Goal: Information Seeking & Learning: Check status

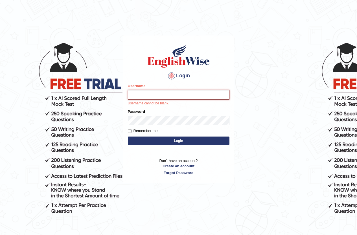
click at [153, 93] on input "Username" at bounding box center [179, 95] width 102 height 10
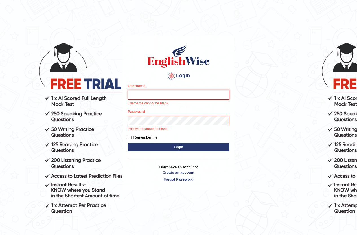
click at [158, 97] on input "Username" at bounding box center [179, 95] width 102 height 10
type input "jsantiago"
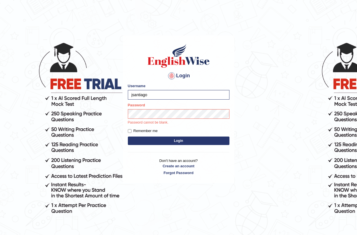
click at [157, 121] on p "Password cannot be blank." at bounding box center [179, 122] width 102 height 5
click at [128, 137] on button "Login" at bounding box center [179, 141] width 102 height 8
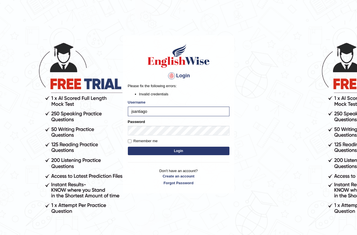
click at [153, 155] on button "Login" at bounding box center [179, 151] width 102 height 8
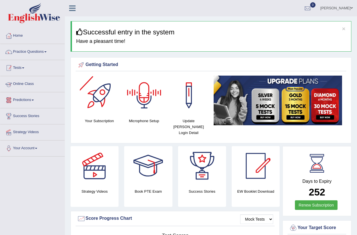
click at [24, 68] on span at bounding box center [23, 68] width 2 height 1
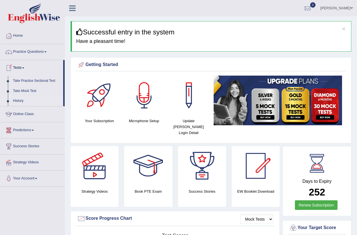
click at [21, 98] on link "History" at bounding box center [36, 101] width 53 height 10
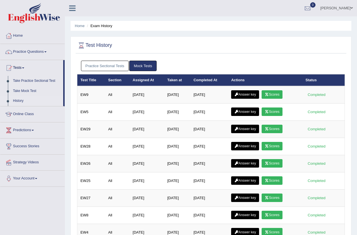
click at [277, 96] on link "Scores" at bounding box center [272, 94] width 21 height 8
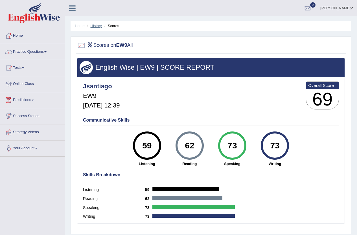
click at [100, 26] on link "History" at bounding box center [96, 26] width 11 height 4
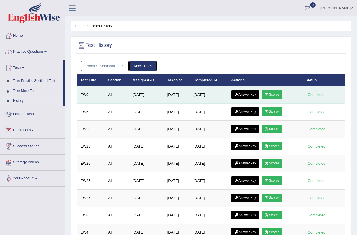
click at [238, 94] on icon at bounding box center [237, 94] width 4 height 3
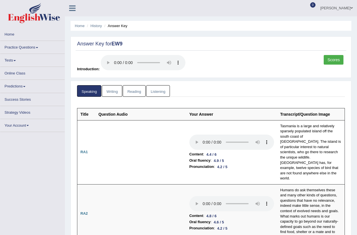
click at [109, 91] on link "Writing" at bounding box center [112, 91] width 20 height 12
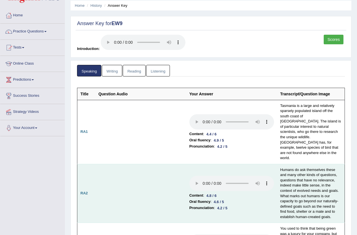
scroll to position [57, 0]
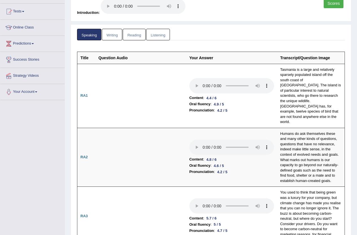
click at [118, 35] on link "Writing" at bounding box center [112, 35] width 20 height 12
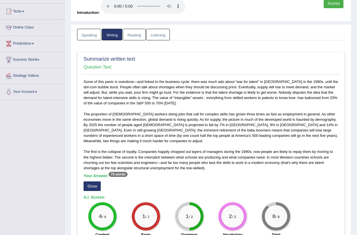
scroll to position [141, 0]
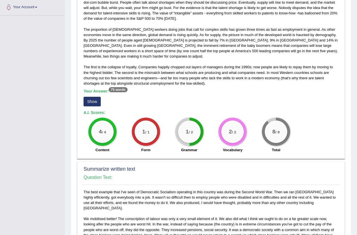
drag, startPoint x: 272, startPoint y: 131, endPoint x: 301, endPoint y: 131, distance: 28.5
click at [301, 131] on div "4 / 4 Content 1 / 1 Form 1 / 2 Grammar 2 / 2 Vocabulary 8 / 9 Total" at bounding box center [211, 136] width 261 height 36
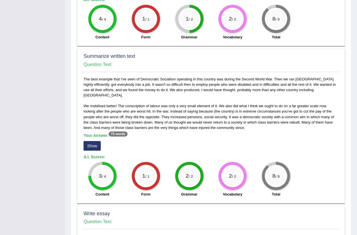
drag, startPoint x: 277, startPoint y: 156, endPoint x: 294, endPoint y: 158, distance: 16.8
click at [294, 162] on div "8 / 9 Total" at bounding box center [277, 180] width 44 height 36
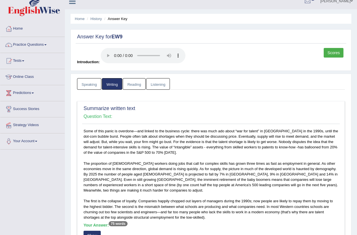
scroll to position [0, 0]
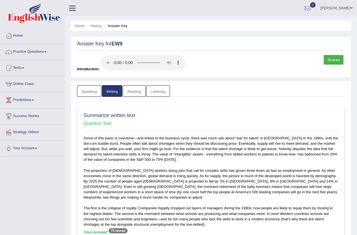
click at [139, 89] on link "Reading" at bounding box center [134, 91] width 23 height 12
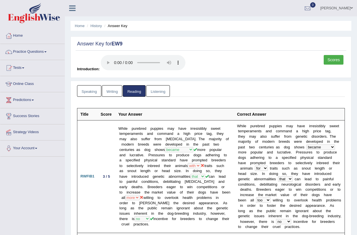
click at [156, 94] on link "Listening" at bounding box center [158, 91] width 24 height 12
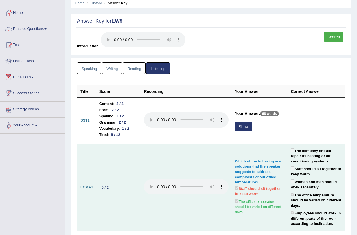
scroll to position [85, 0]
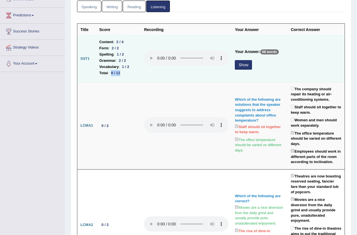
drag, startPoint x: 113, startPoint y: 73, endPoint x: 125, endPoint y: 73, distance: 11.9
click at [125, 73] on li "Total : 8 / 12" at bounding box center [118, 73] width 39 height 6
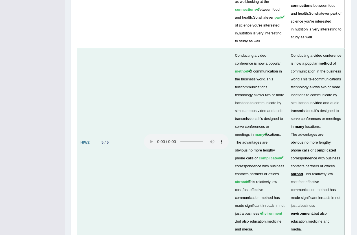
scroll to position [1883, 0]
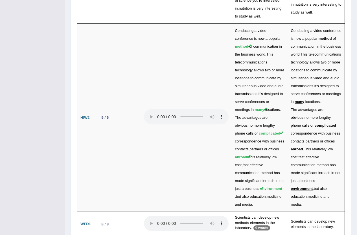
drag, startPoint x: 110, startPoint y: 168, endPoint x: 116, endPoint y: 168, distance: 5.1
drag, startPoint x: 108, startPoint y: 192, endPoint x: 112, endPoint y: 186, distance: 7.1
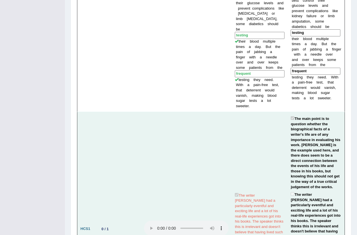
scroll to position [803, 0]
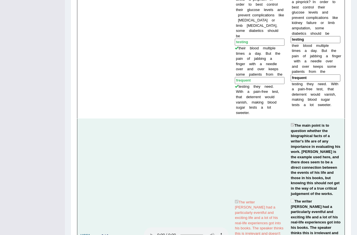
drag, startPoint x: 103, startPoint y: 166, endPoint x: 111, endPoint y: 167, distance: 8.4
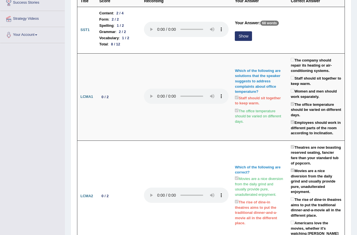
scroll to position [0, 0]
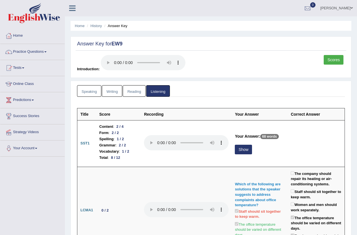
click at [90, 89] on link "Speaking" at bounding box center [89, 91] width 24 height 12
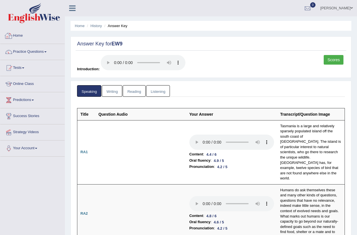
click at [27, 37] on link "Home" at bounding box center [32, 35] width 64 height 14
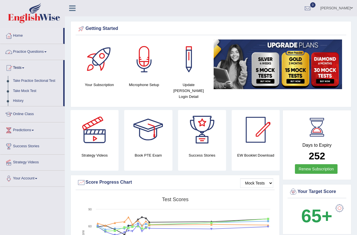
click at [39, 52] on link "Practice Questions" at bounding box center [32, 51] width 64 height 14
